Goal: Information Seeking & Learning: Find specific fact

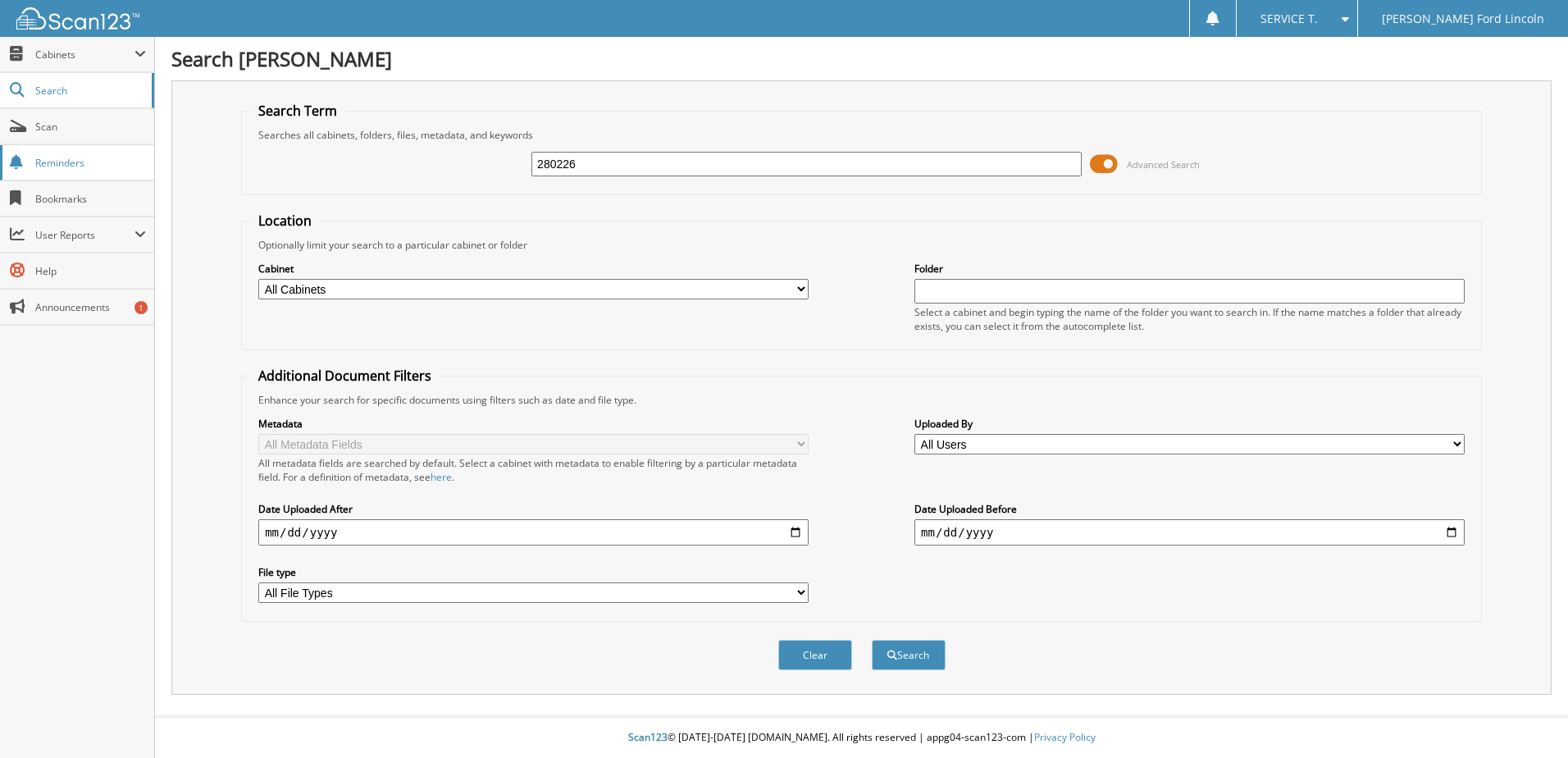
type input "280226"
click at [872, 639] on button "Search" at bounding box center [909, 654] width 74 height 30
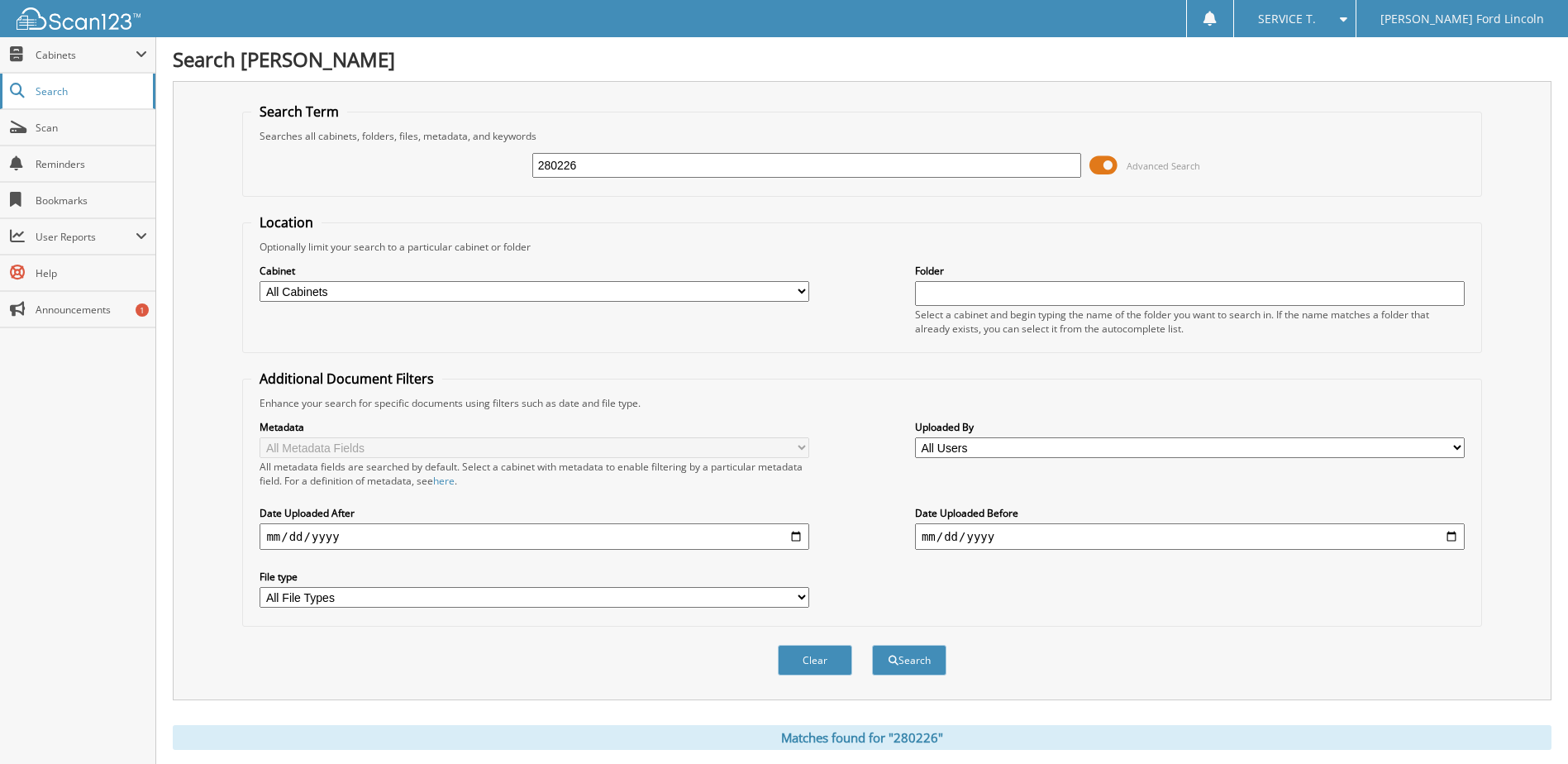
click at [61, 92] on span "Search" at bounding box center [89, 91] width 109 height 14
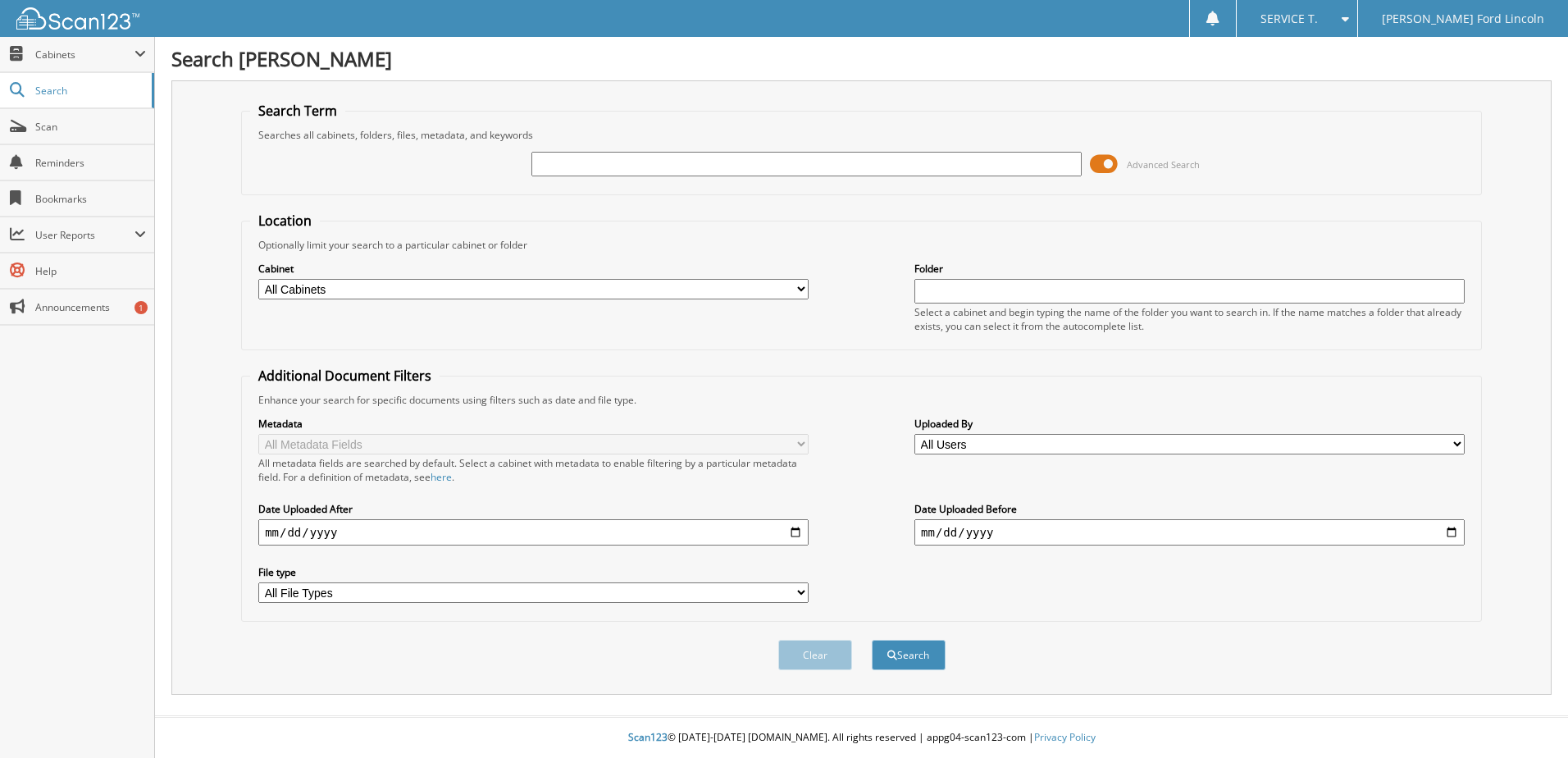
click at [1109, 162] on span at bounding box center [1103, 163] width 28 height 24
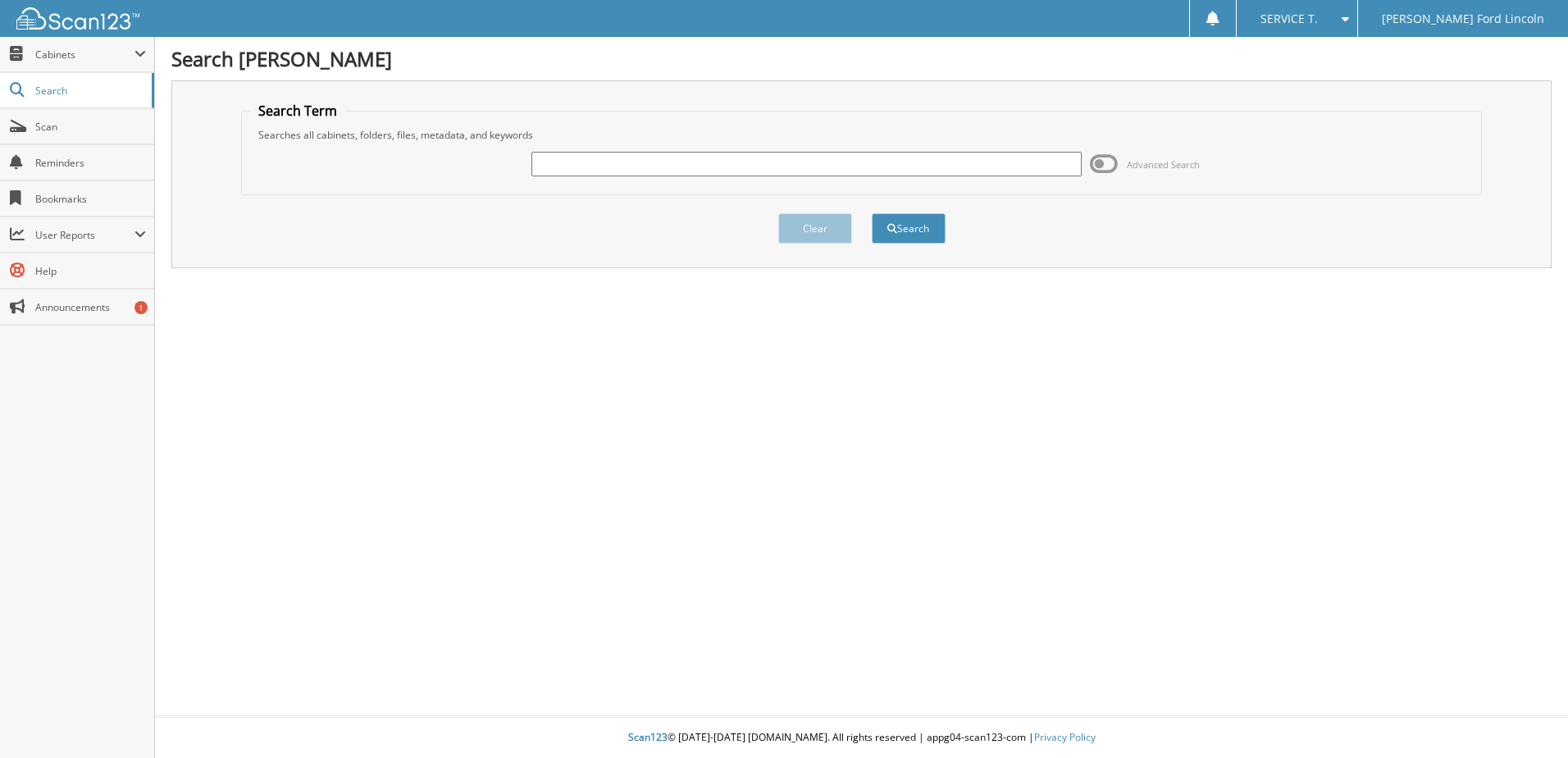
click at [898, 173] on input "text" at bounding box center [806, 163] width 551 height 24
type input "280226"
click at [897, 219] on button "Search" at bounding box center [909, 228] width 74 height 30
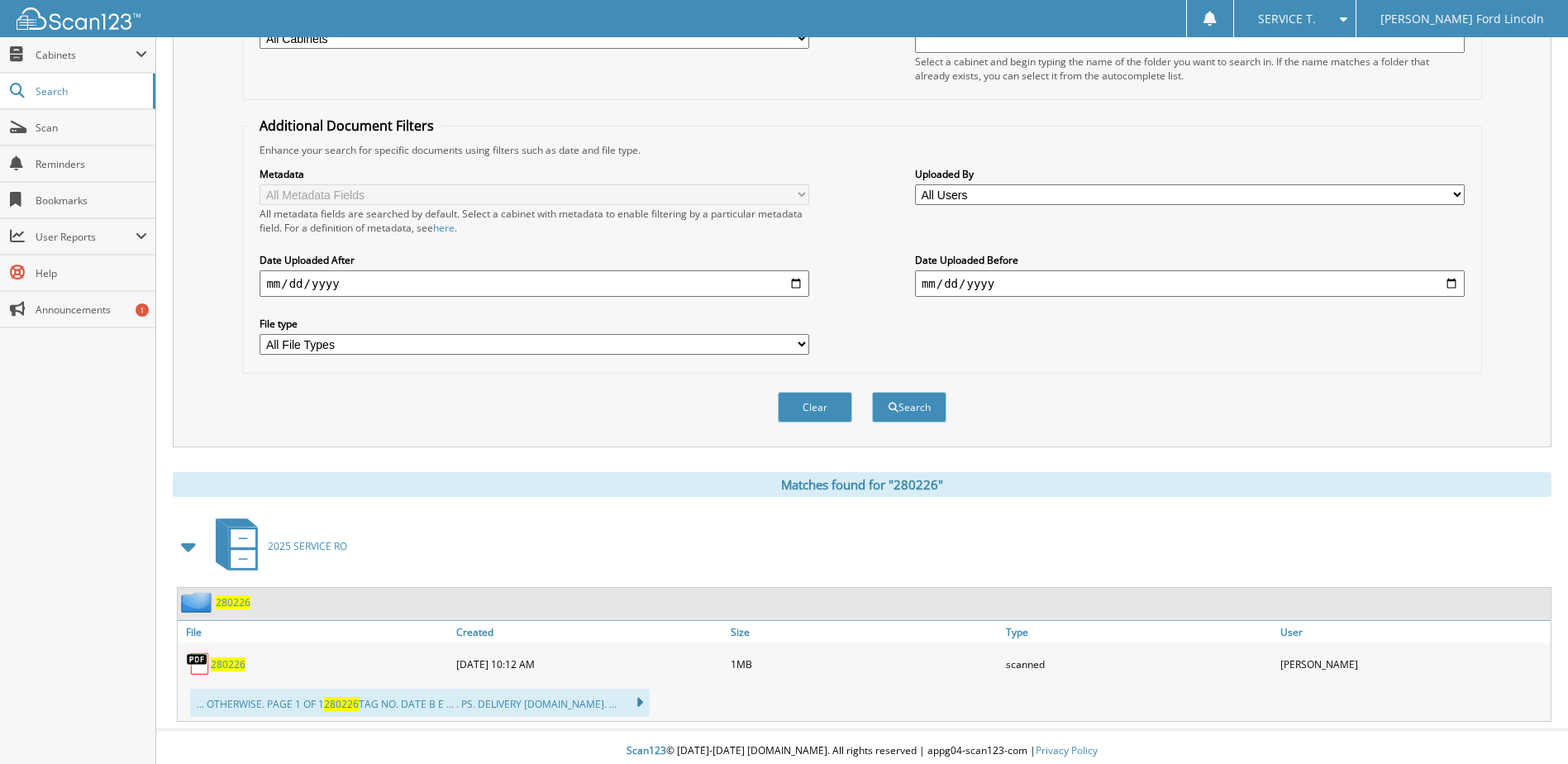
scroll to position [261, 0]
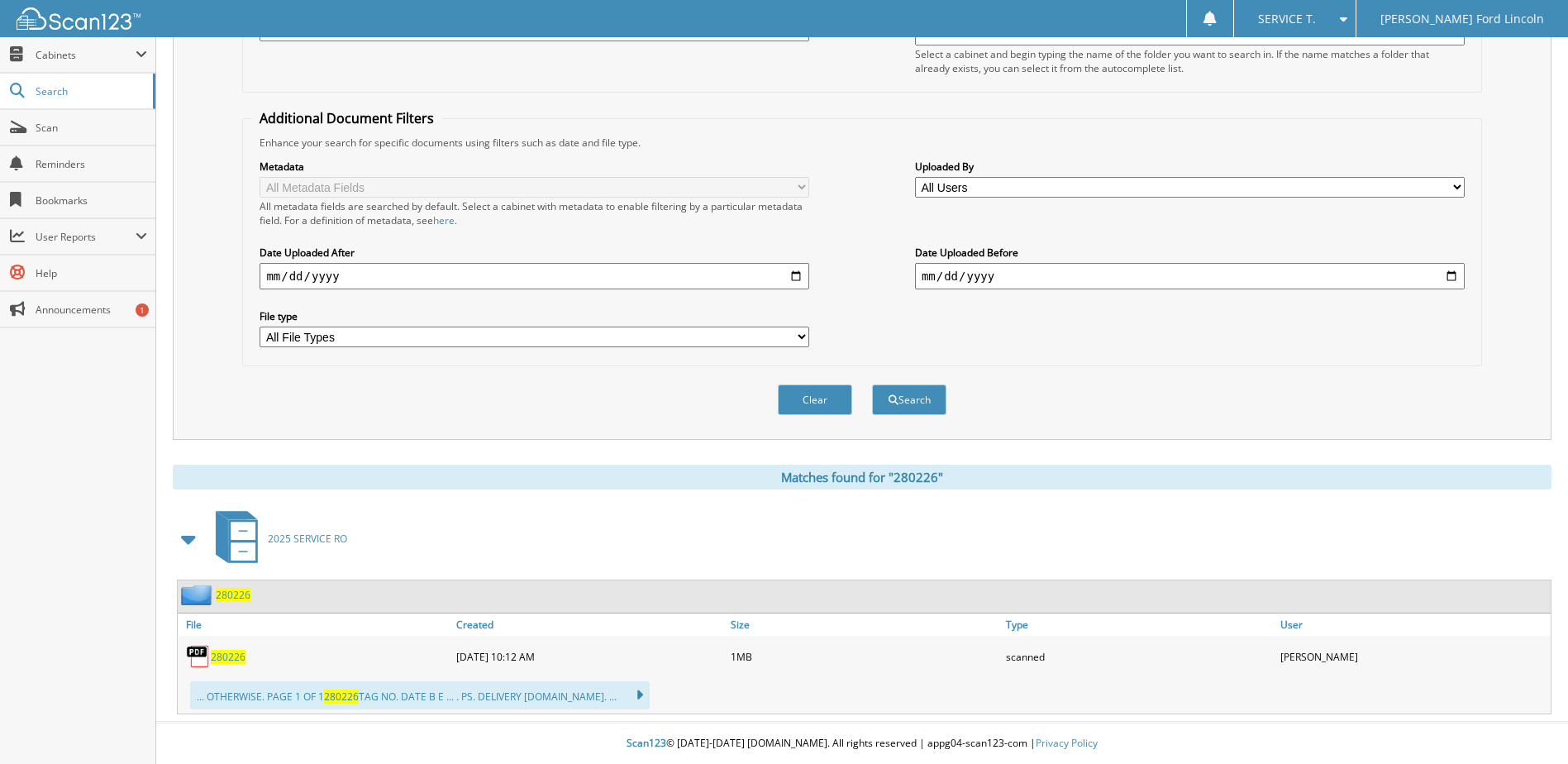
click at [221, 658] on span "280226" at bounding box center [228, 657] width 34 height 14
